Goal: Task Accomplishment & Management: Manage account settings

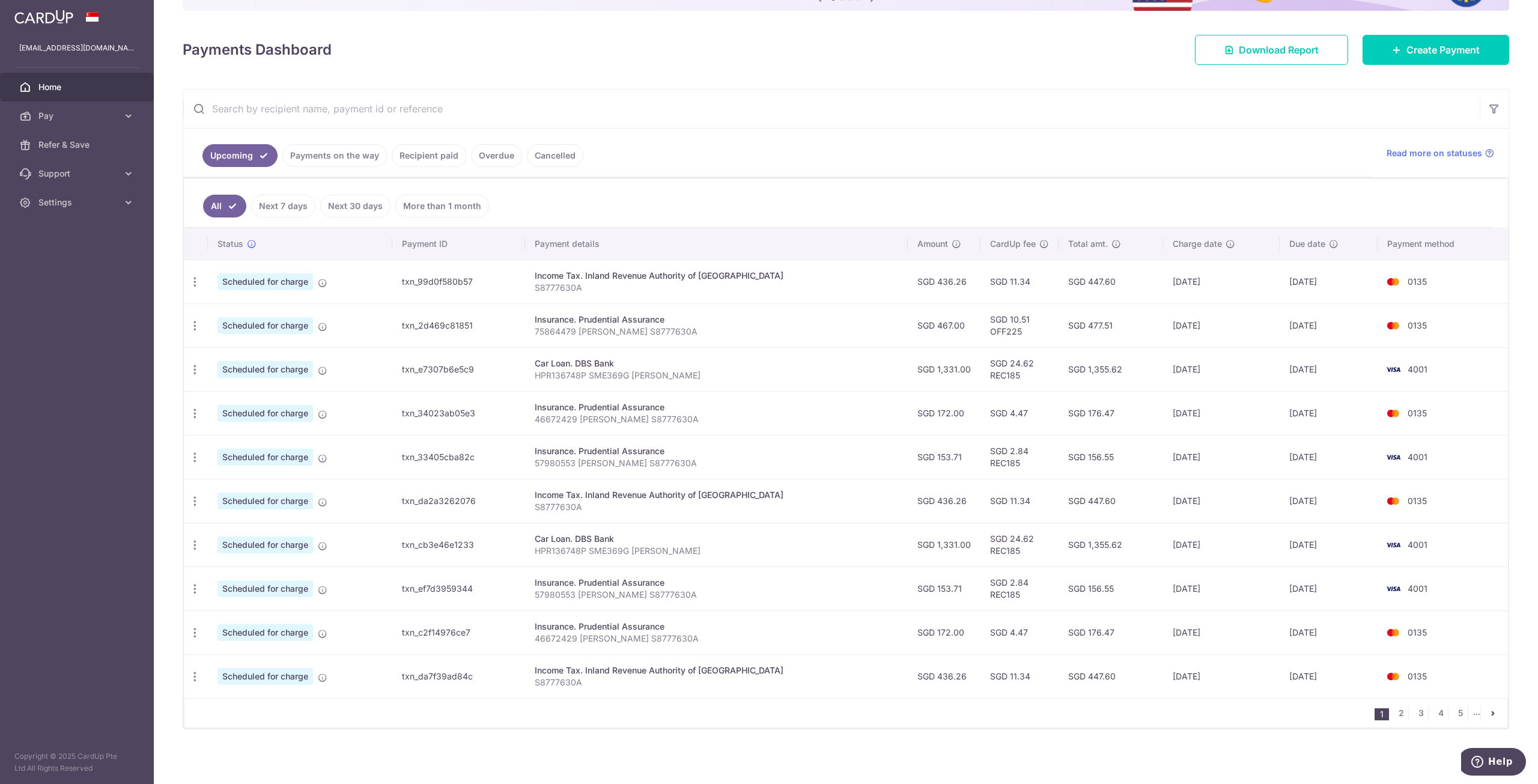
scroll to position [145, 0]
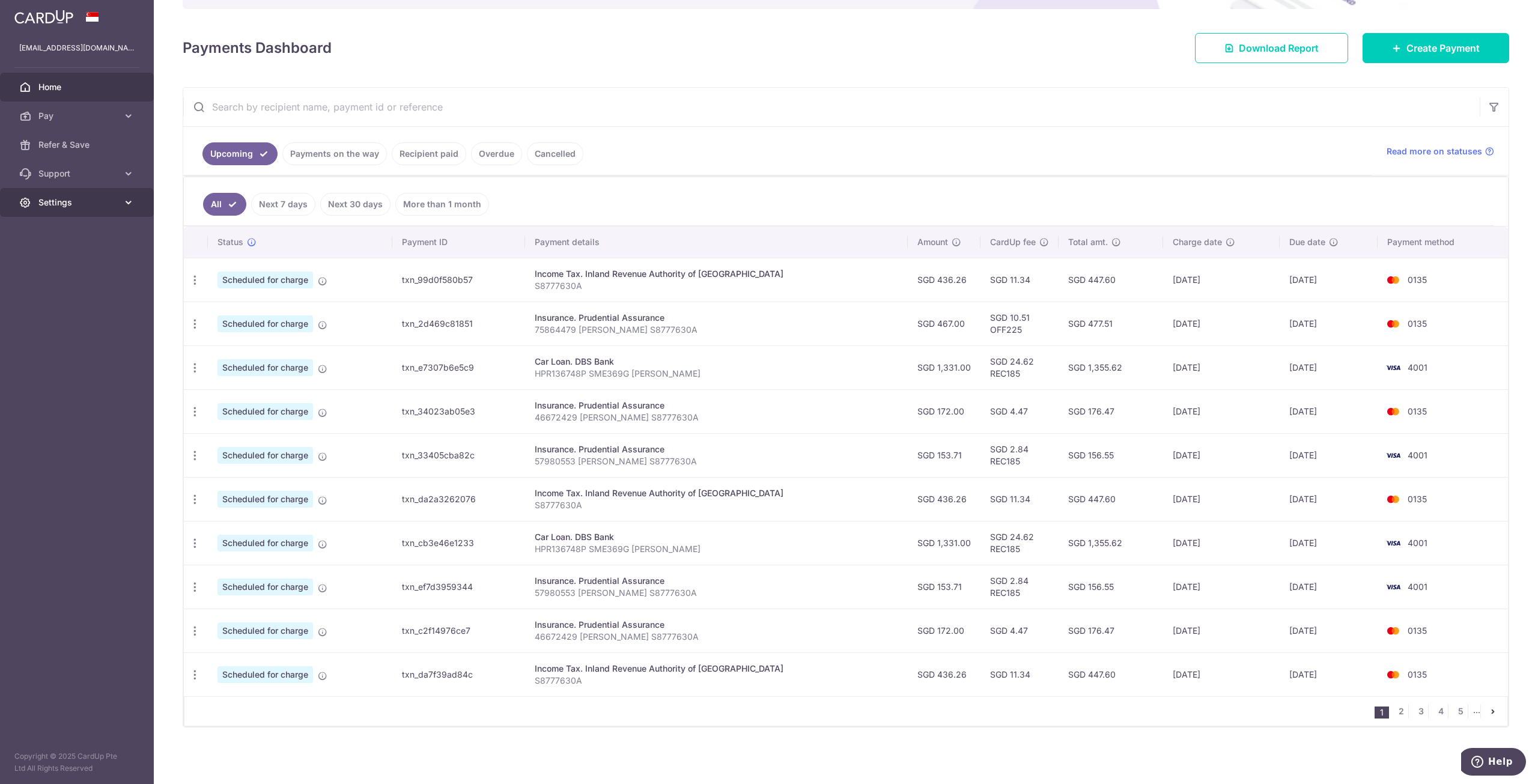
click at [72, 201] on span "Settings" at bounding box center [78, 203] width 79 height 12
click at [54, 243] on link "Account" at bounding box center [76, 231] width 154 height 29
click at [48, 258] on span "Logout" at bounding box center [78, 260] width 79 height 12
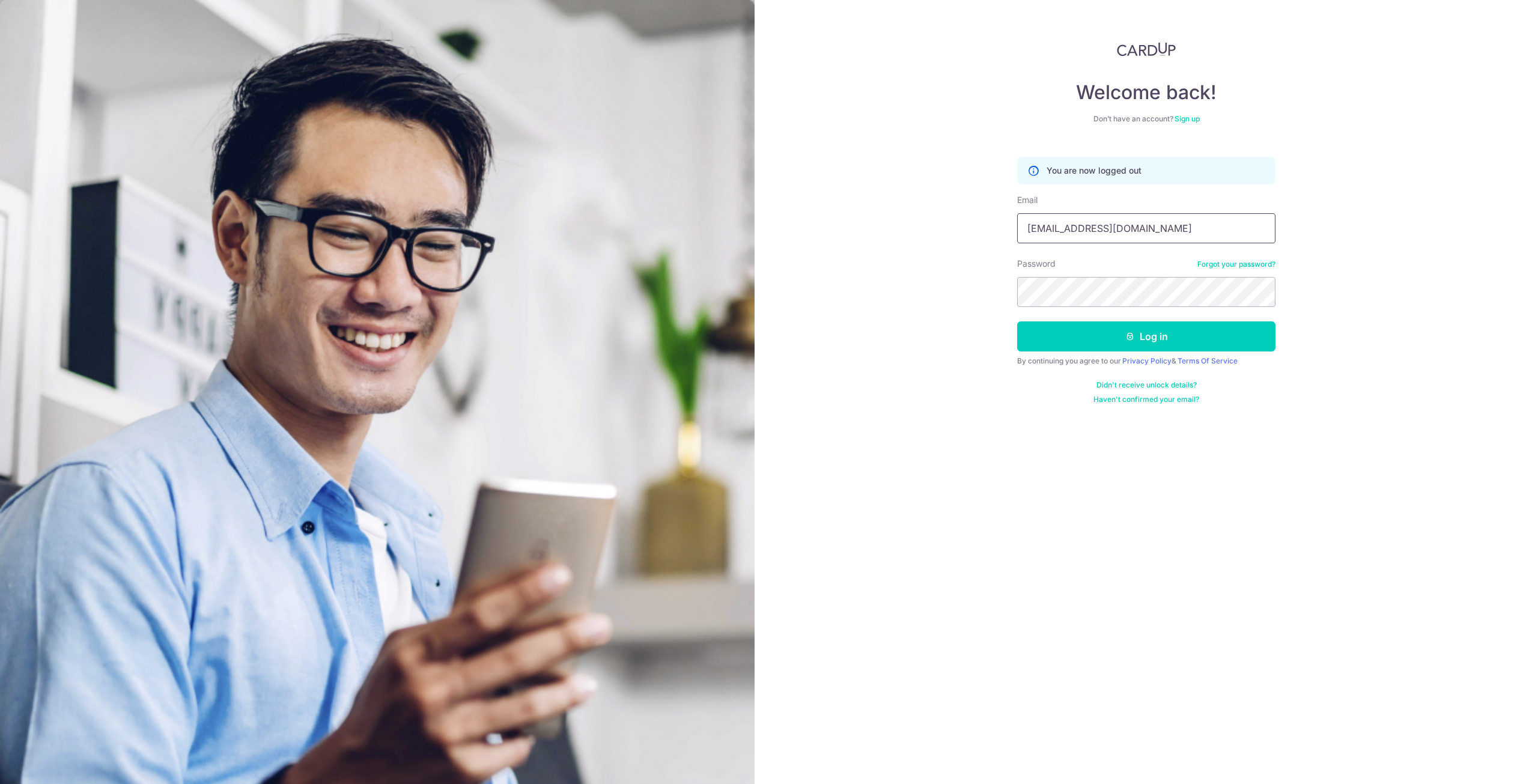
click at [1107, 233] on input "leejiayen87@gmail.com" at bounding box center [1146, 228] width 258 height 30
type input "[EMAIL_ADDRESS][DOMAIN_NAME]"
click at [1092, 335] on button "Log in" at bounding box center [1146, 336] width 258 height 30
